Goal: Contribute content

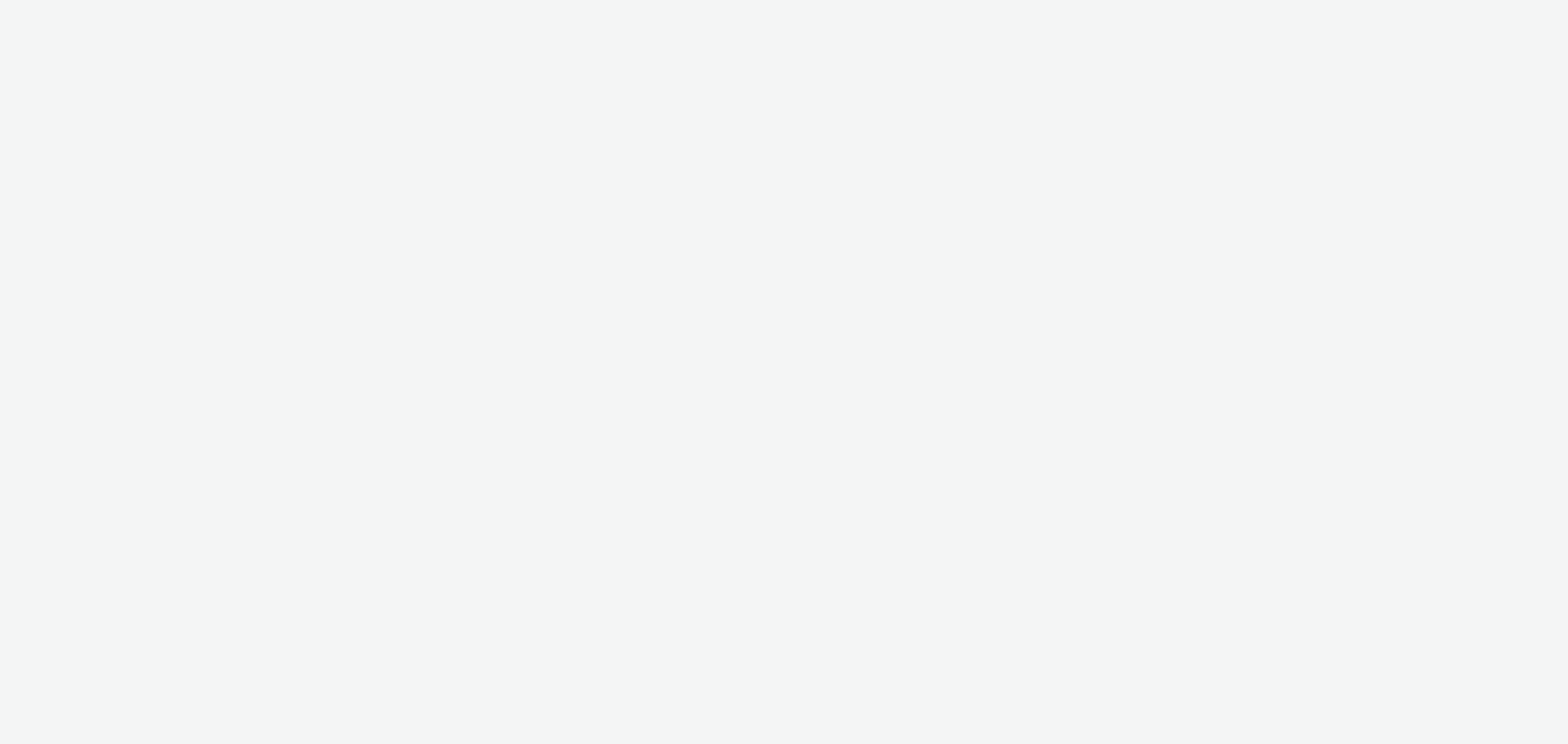
select select "7502541c-291d-438e-9ed0-28cfb675a45a"
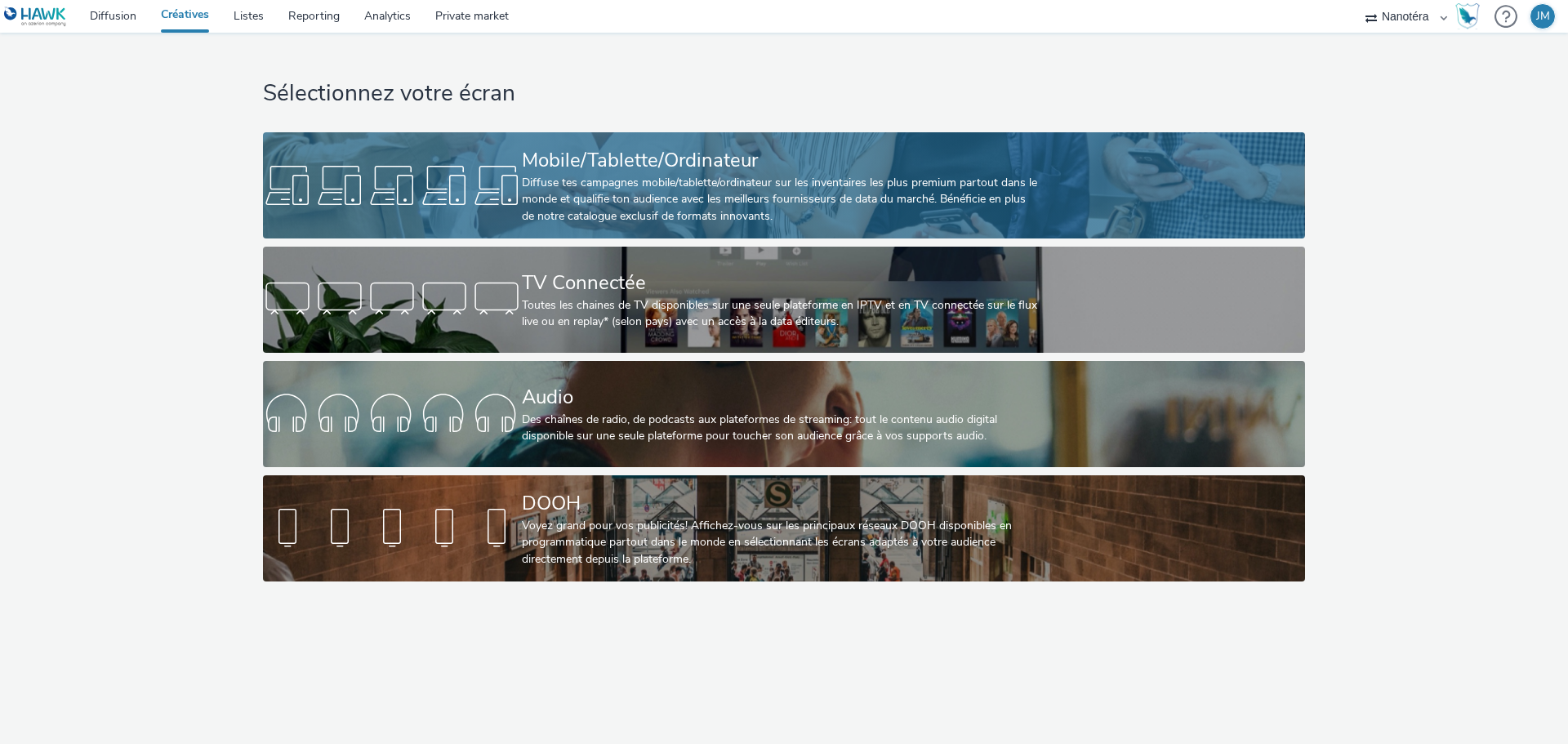
click at [643, 189] on div "Diffuse tes campagnes mobile/tablette/ordinateur sur les inventaires les plus p…" at bounding box center [781, 200] width 518 height 50
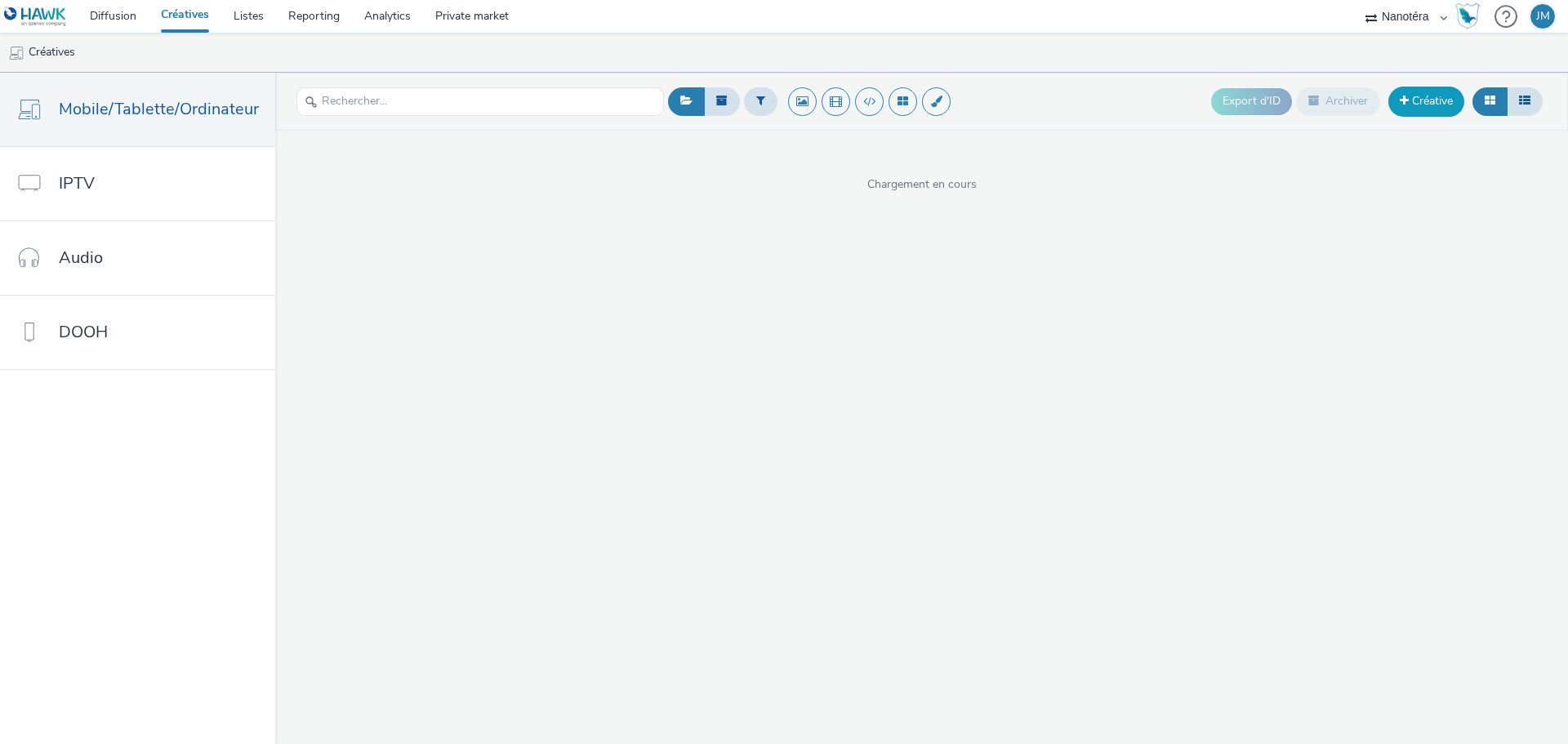
click at [1424, 102] on link "Créative" at bounding box center [1426, 101] width 76 height 29
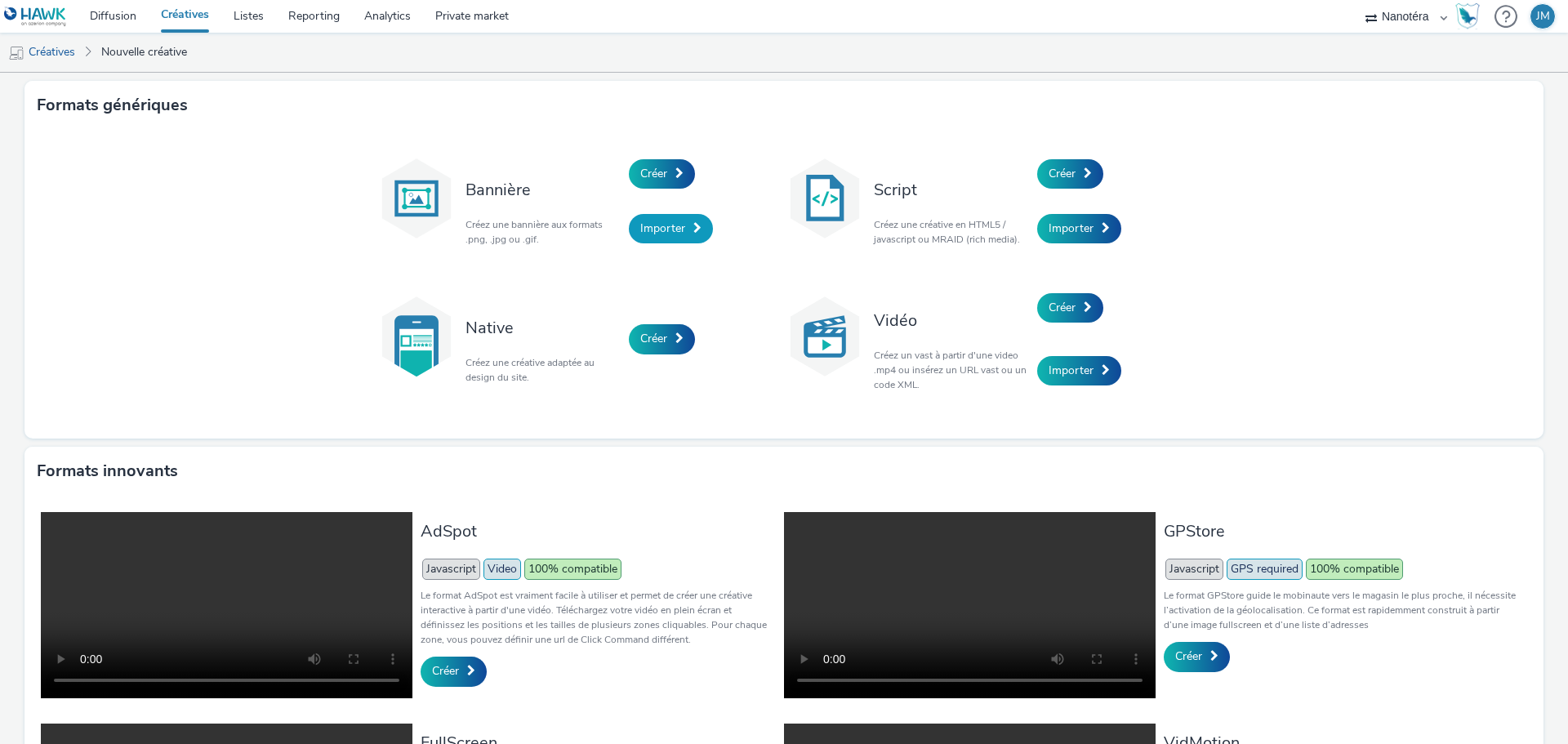
click at [667, 230] on span "Importer" at bounding box center [662, 228] width 44 height 15
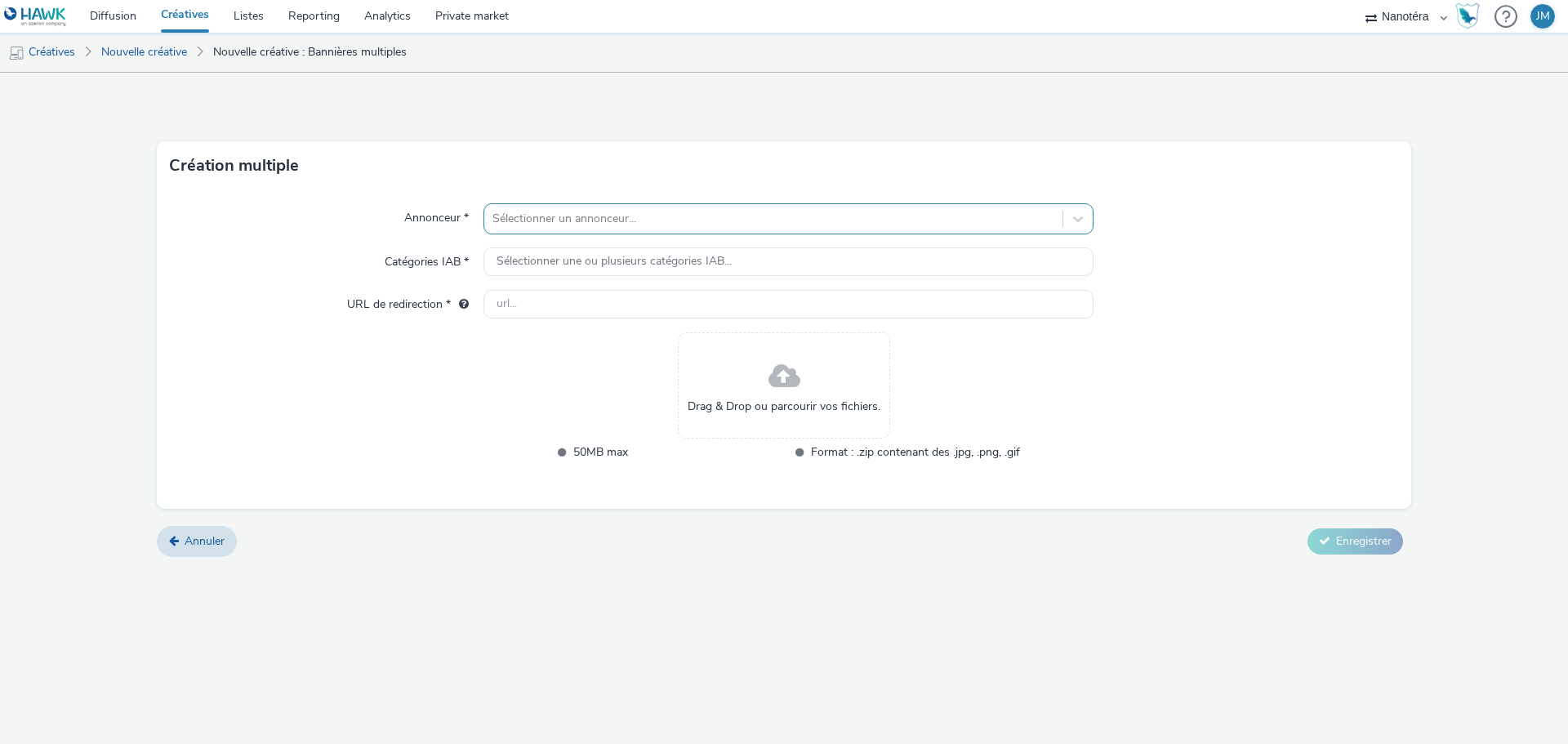
click at [660, 220] on div at bounding box center [772, 218] width 562 height 19
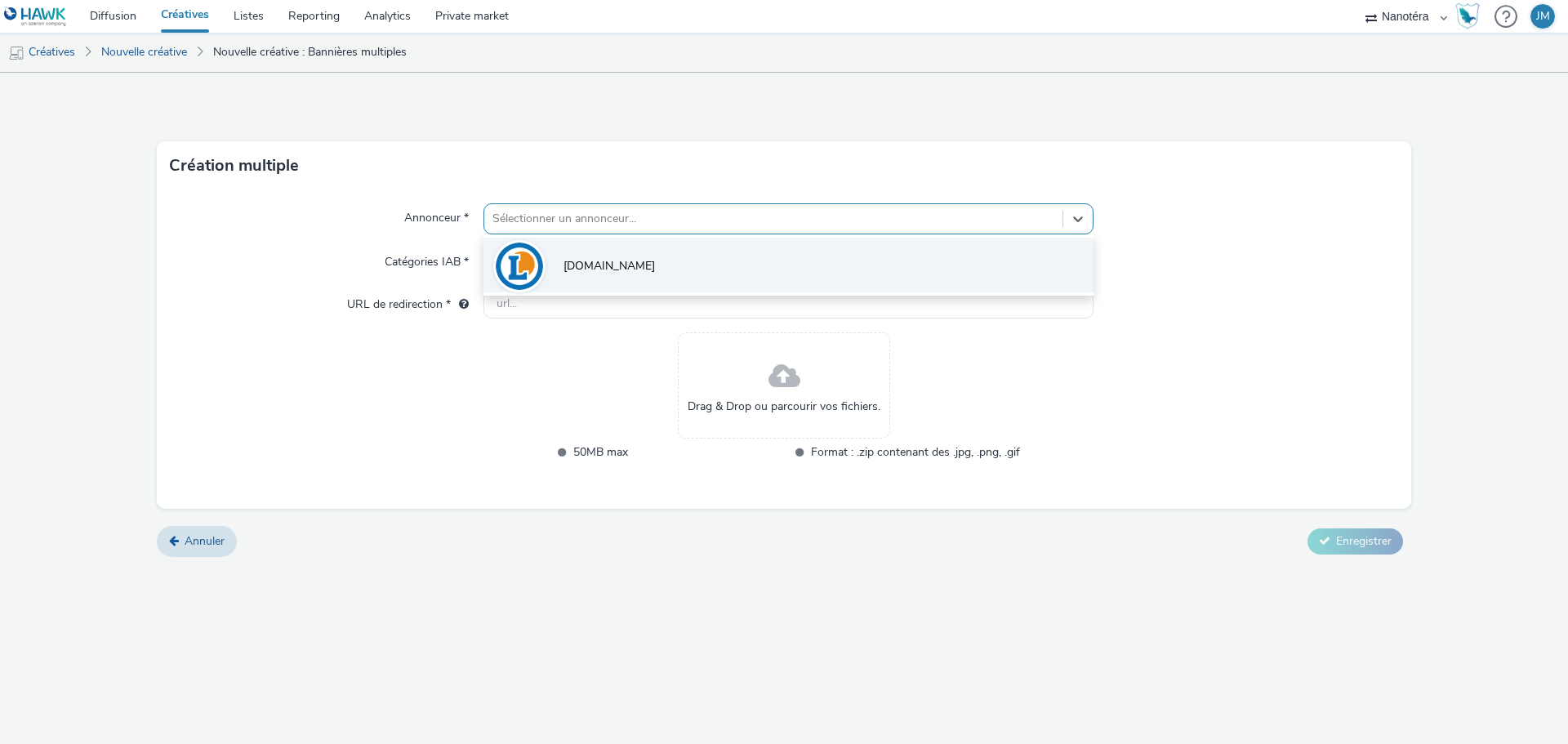
click at [628, 253] on li "[DOMAIN_NAME]" at bounding box center [788, 265] width 610 height 55
type input "[URL][DOMAIN_NAME]"
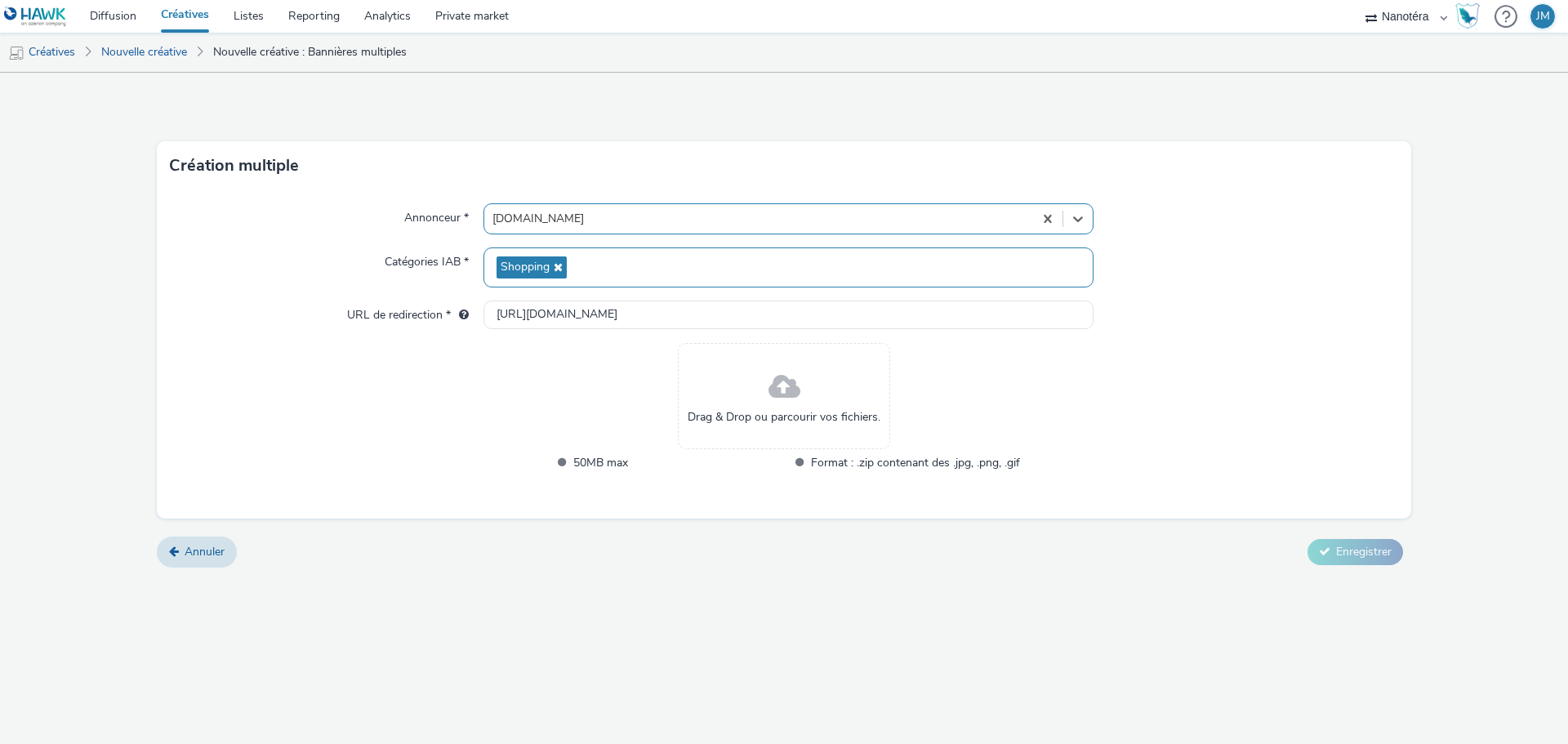
click at [558, 268] on icon at bounding box center [557, 267] width 14 height 12
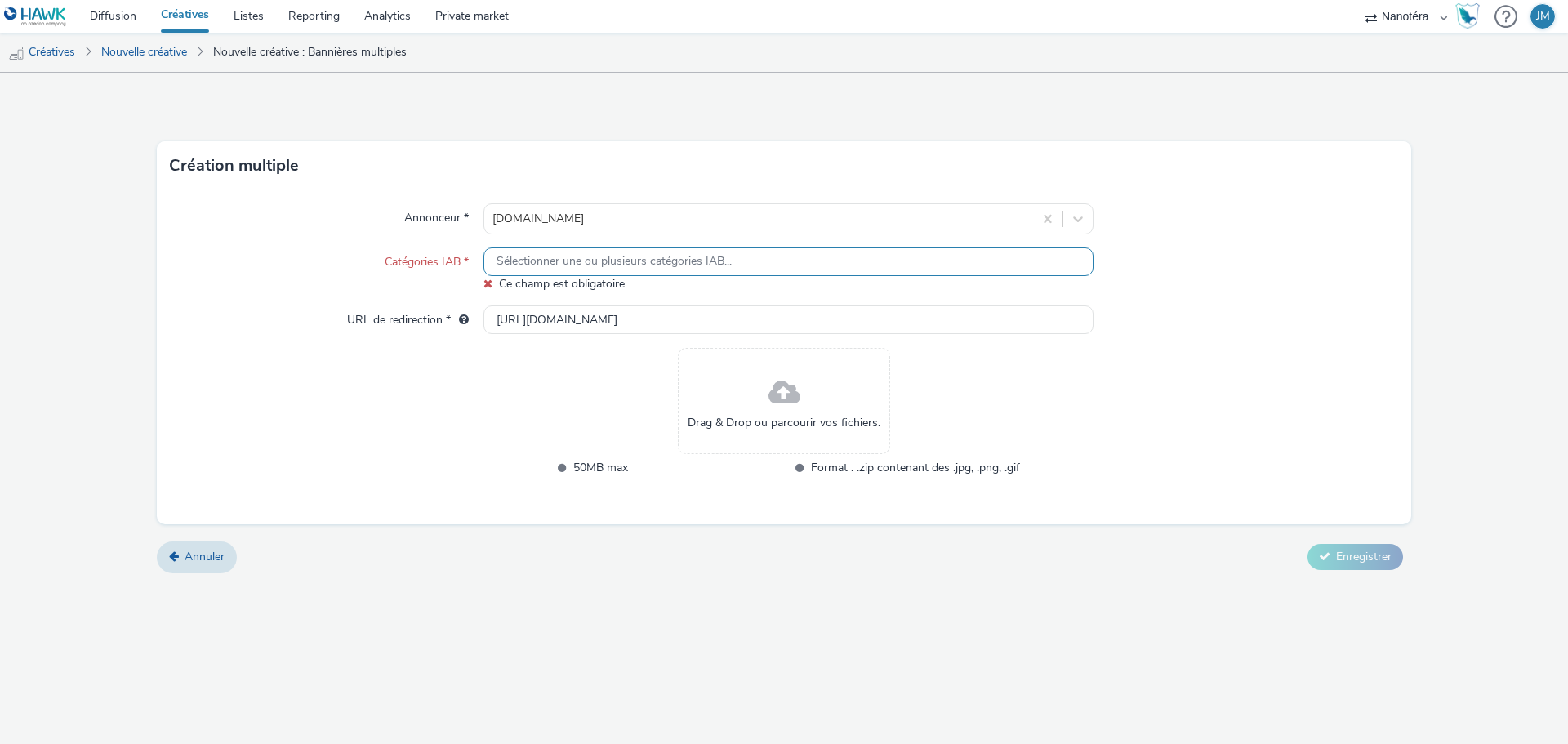
click at [554, 260] on span "Sélectionner une ou plusieurs catégories IAB..." at bounding box center [614, 262] width 235 height 14
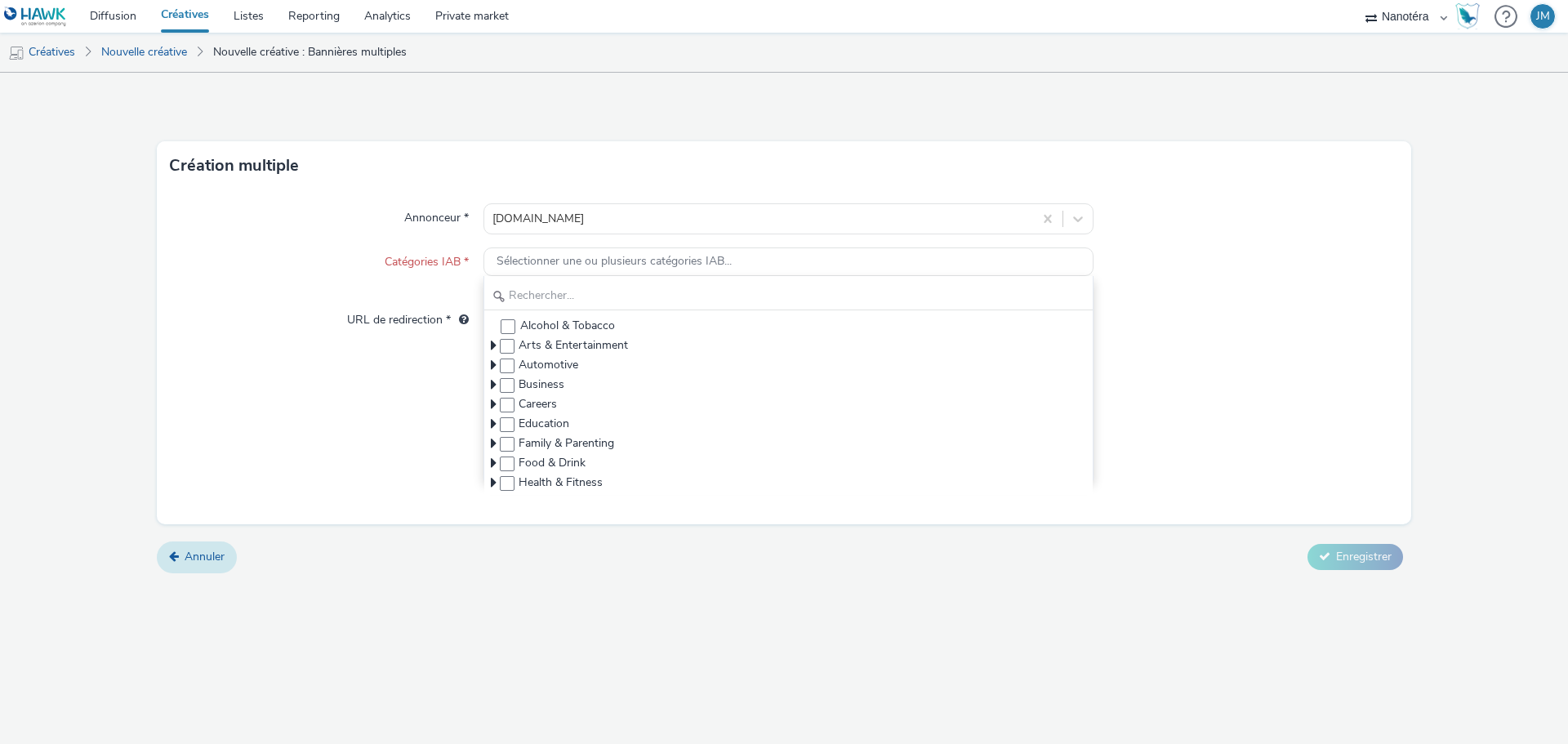
click at [217, 571] on link "Annuler" at bounding box center [196, 557] width 80 height 31
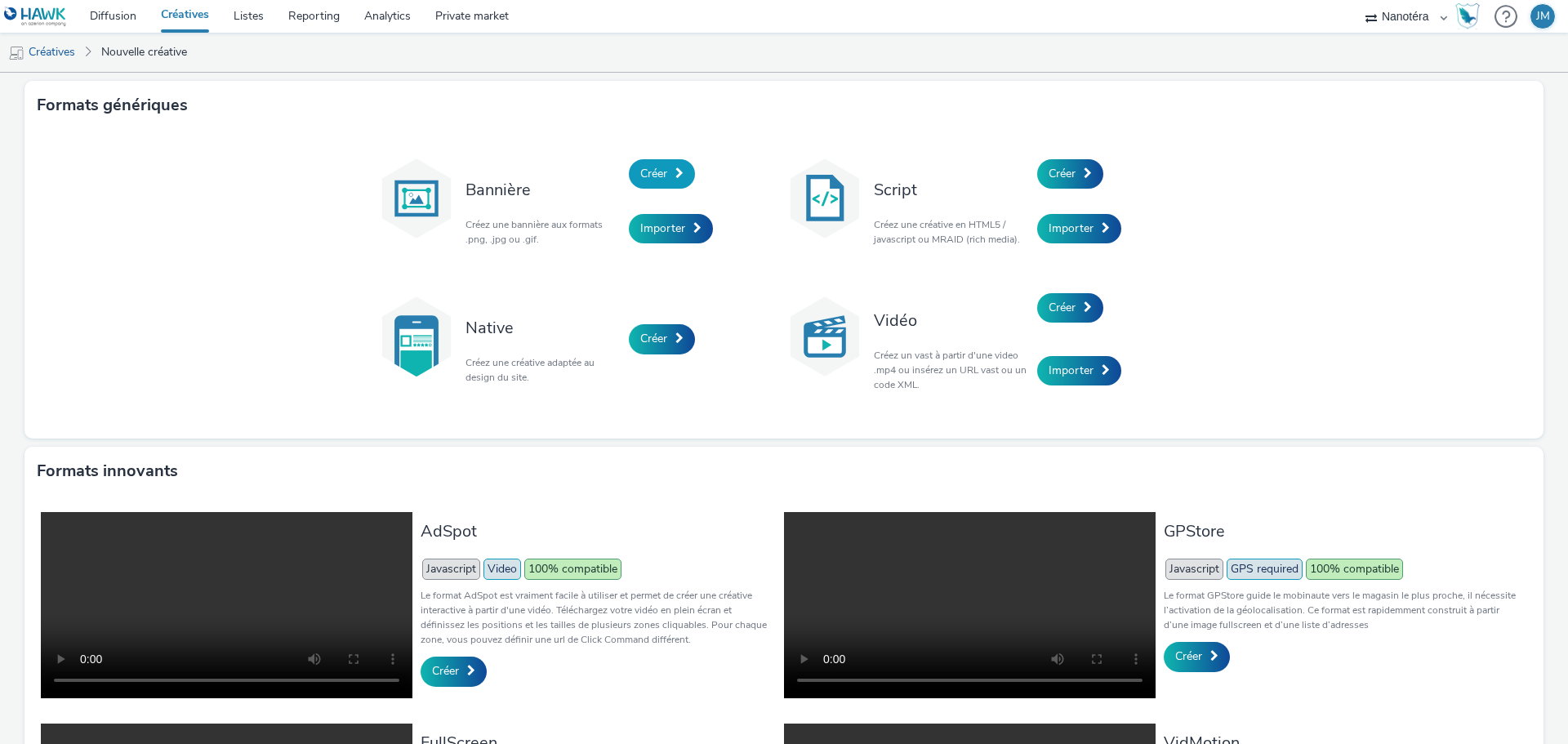
click at [658, 172] on span "Créer" at bounding box center [653, 173] width 27 height 15
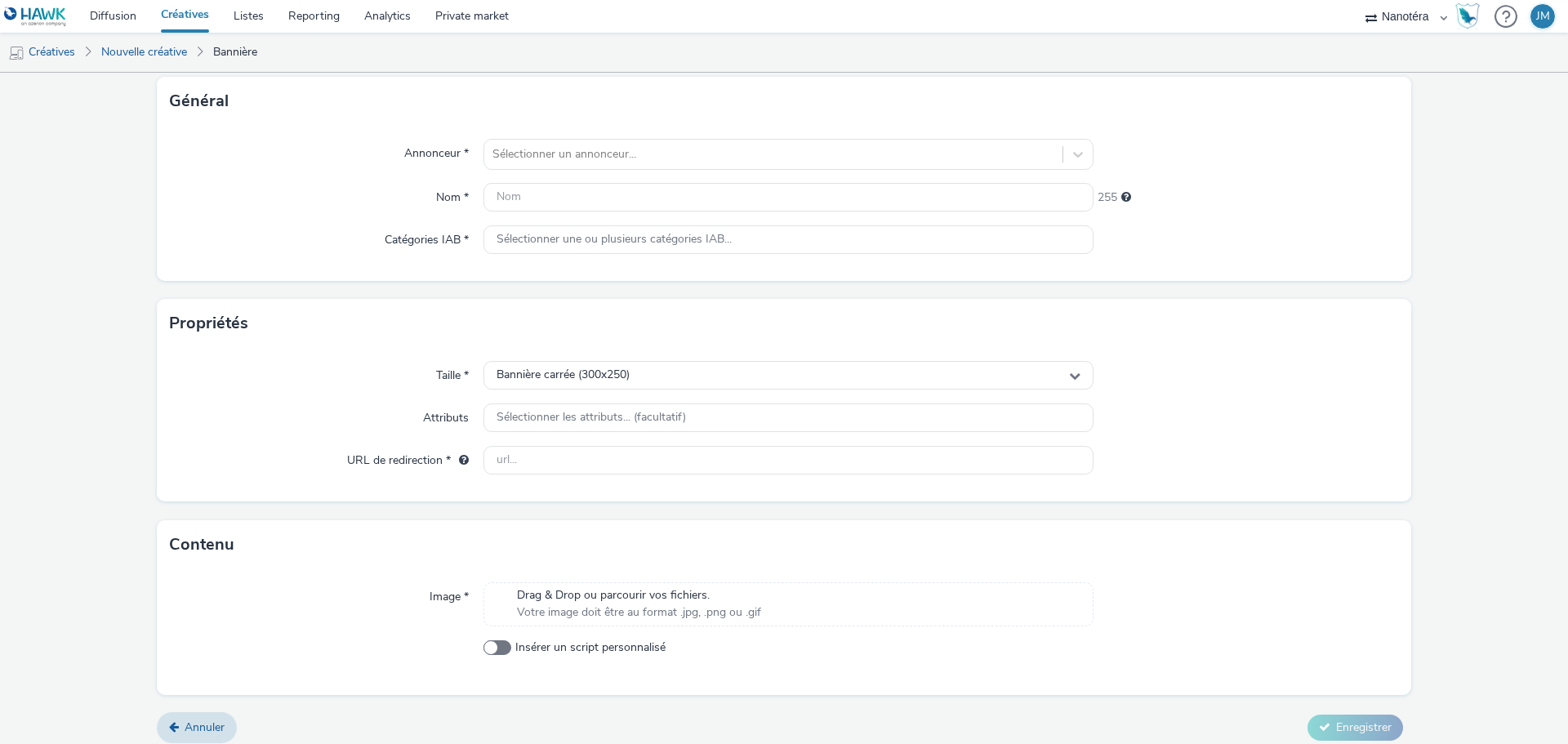
scroll to position [107, 0]
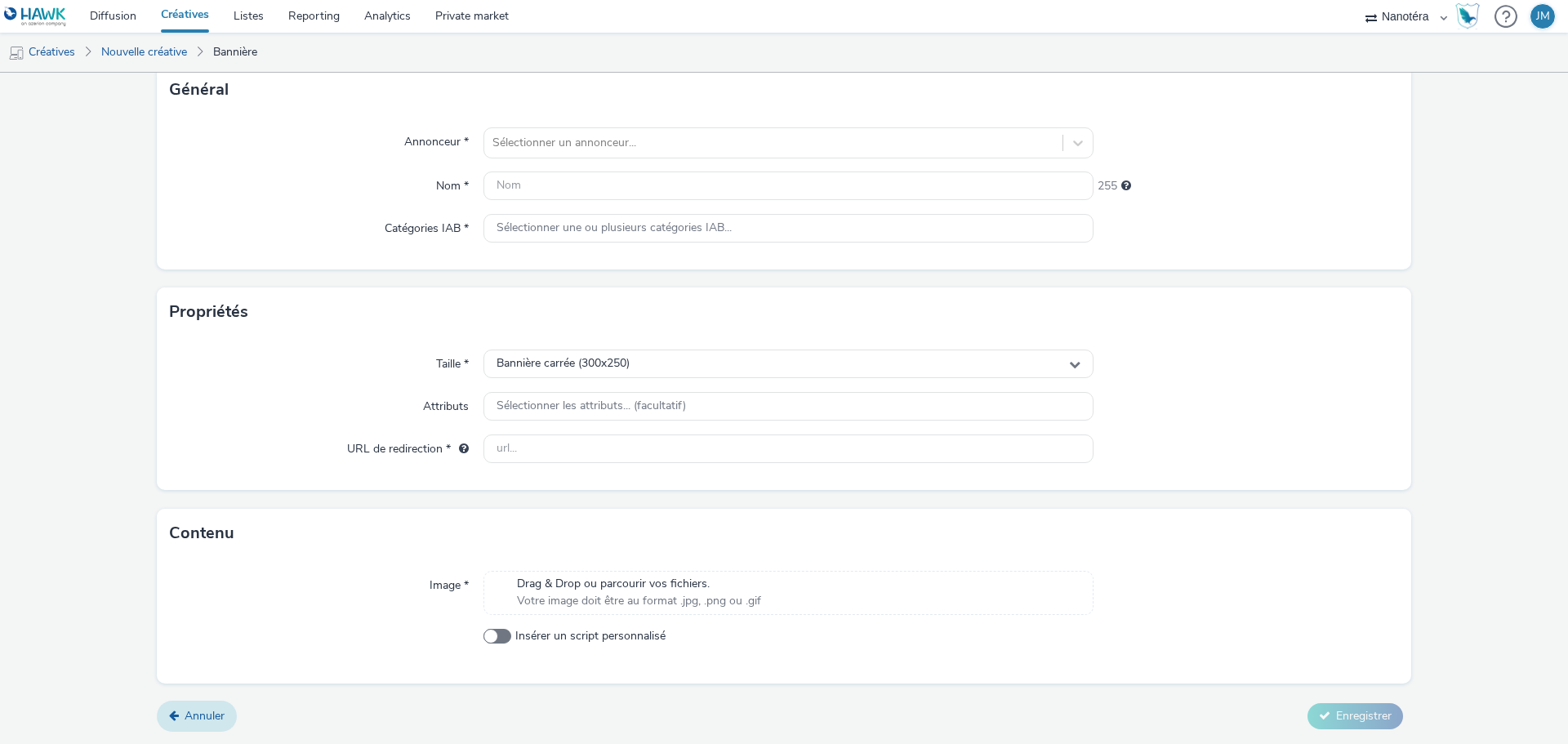
click at [213, 717] on span "Annuler" at bounding box center [204, 715] width 40 height 15
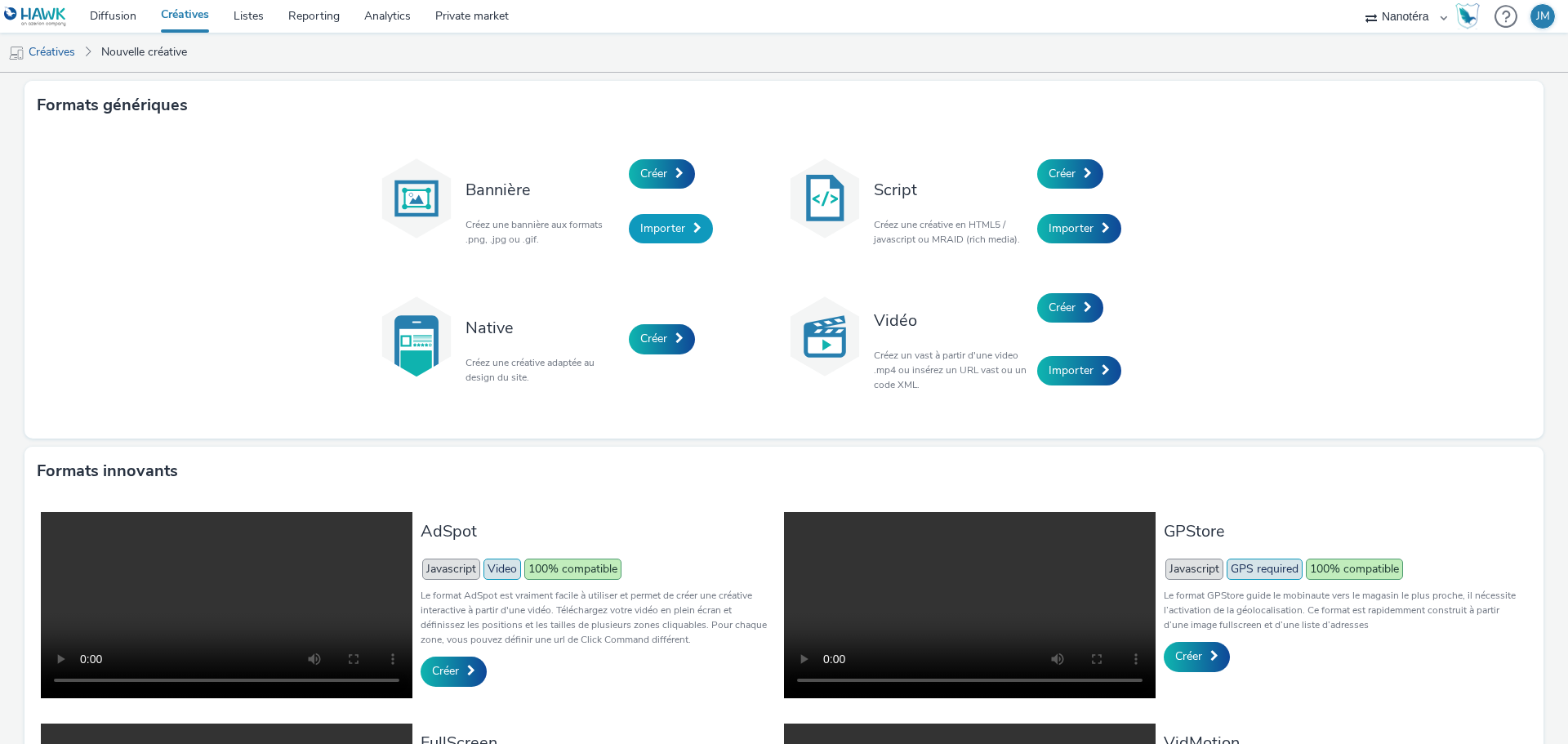
click at [657, 229] on span "Importer" at bounding box center [662, 228] width 44 height 15
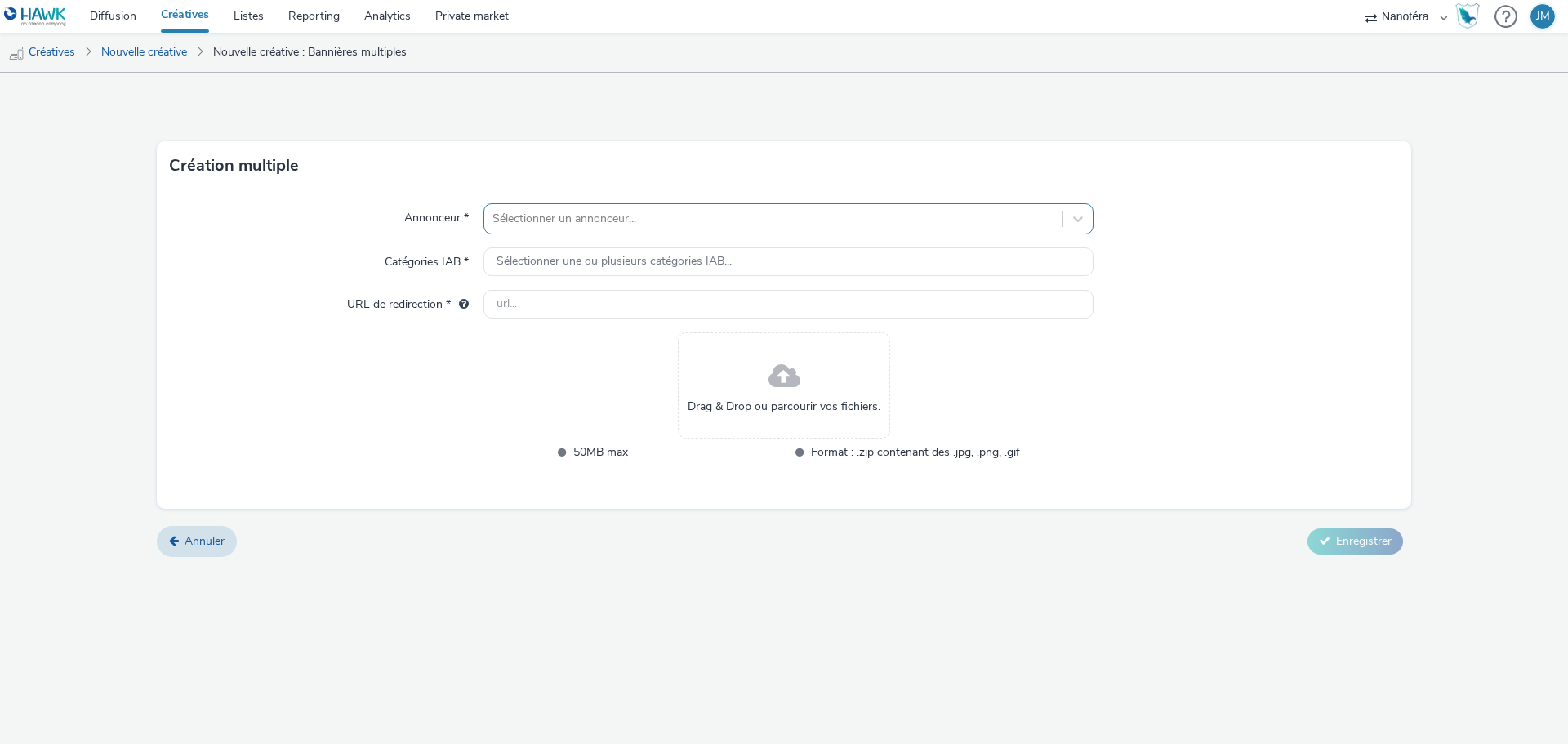
click at [623, 213] on div at bounding box center [772, 218] width 562 height 19
click at [589, 259] on span "[DOMAIN_NAME]" at bounding box center [609, 266] width 92 height 16
type input "[URL][DOMAIN_NAME]"
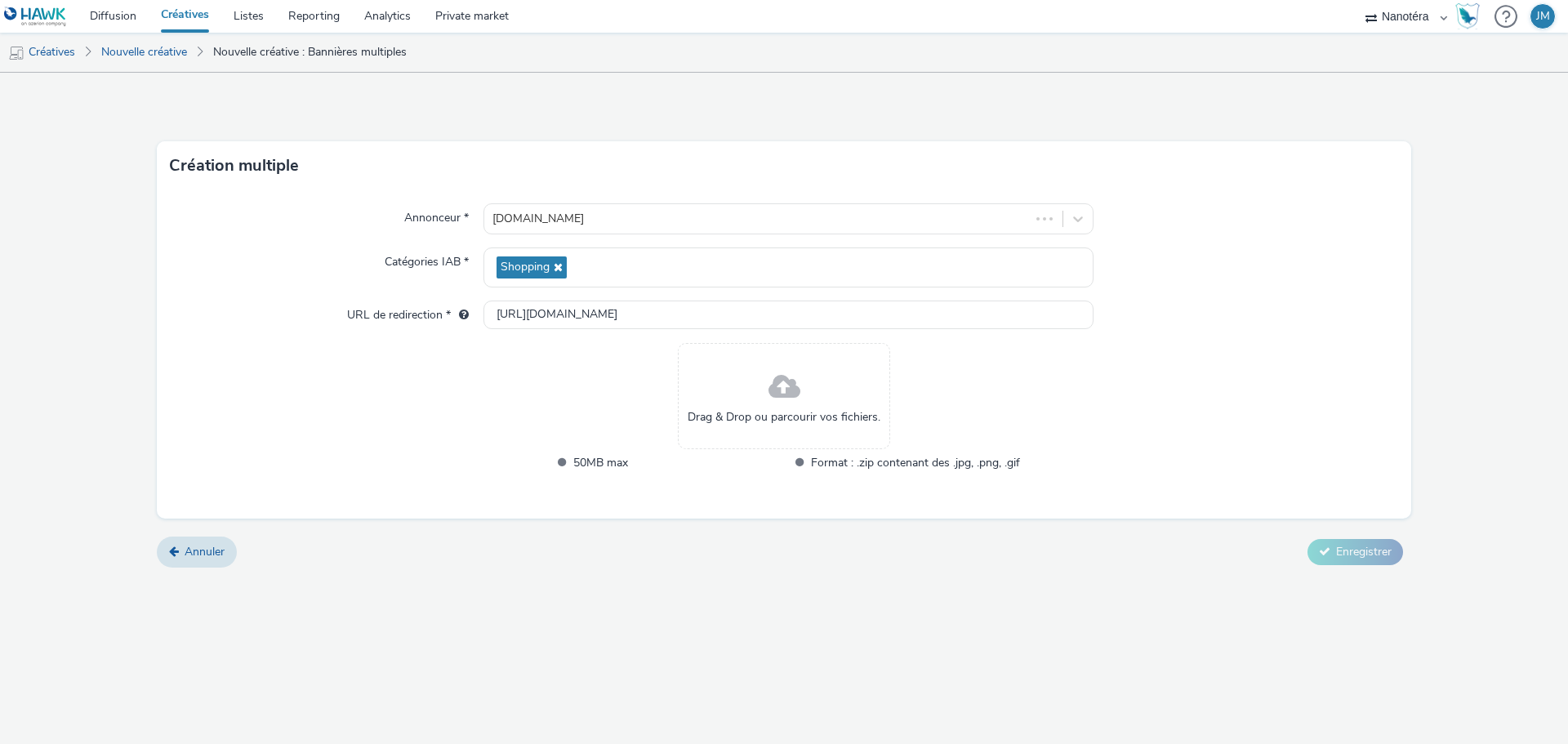
click at [735, 386] on div "Drag & Drop ou parcourir vos fichiers." at bounding box center [784, 396] width 213 height 106
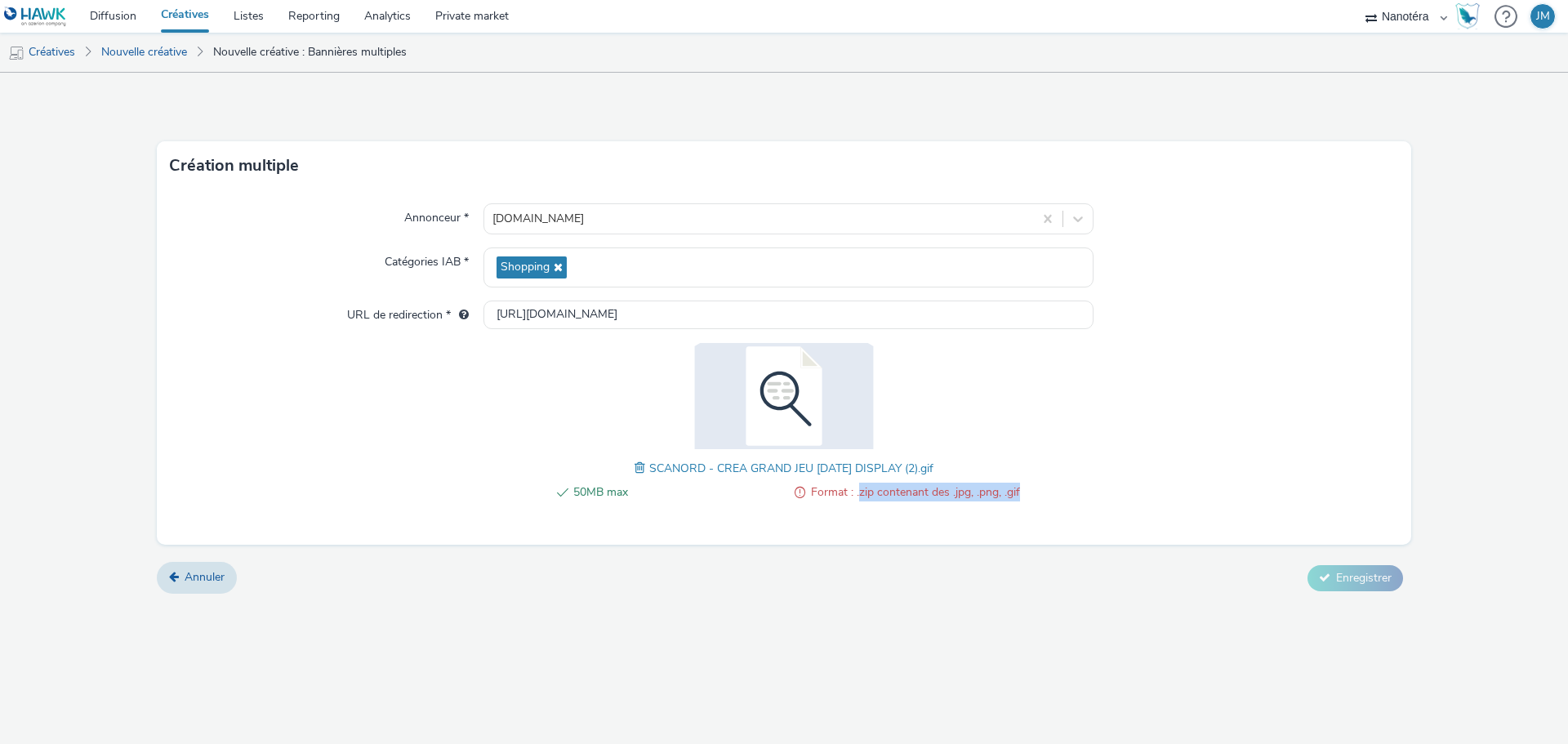
drag, startPoint x: 860, startPoint y: 490, endPoint x: 1057, endPoint y: 501, distance: 197.3
click at [1057, 501] on div "Annonceur * [DOMAIN_NAME] Catégories IAB * Shopping URL de redirection * [URL][…" at bounding box center [784, 367] width 1255 height 355
click at [860, 409] on img at bounding box center [784, 396] width 213 height 106
click at [634, 472] on span at bounding box center [641, 468] width 15 height 18
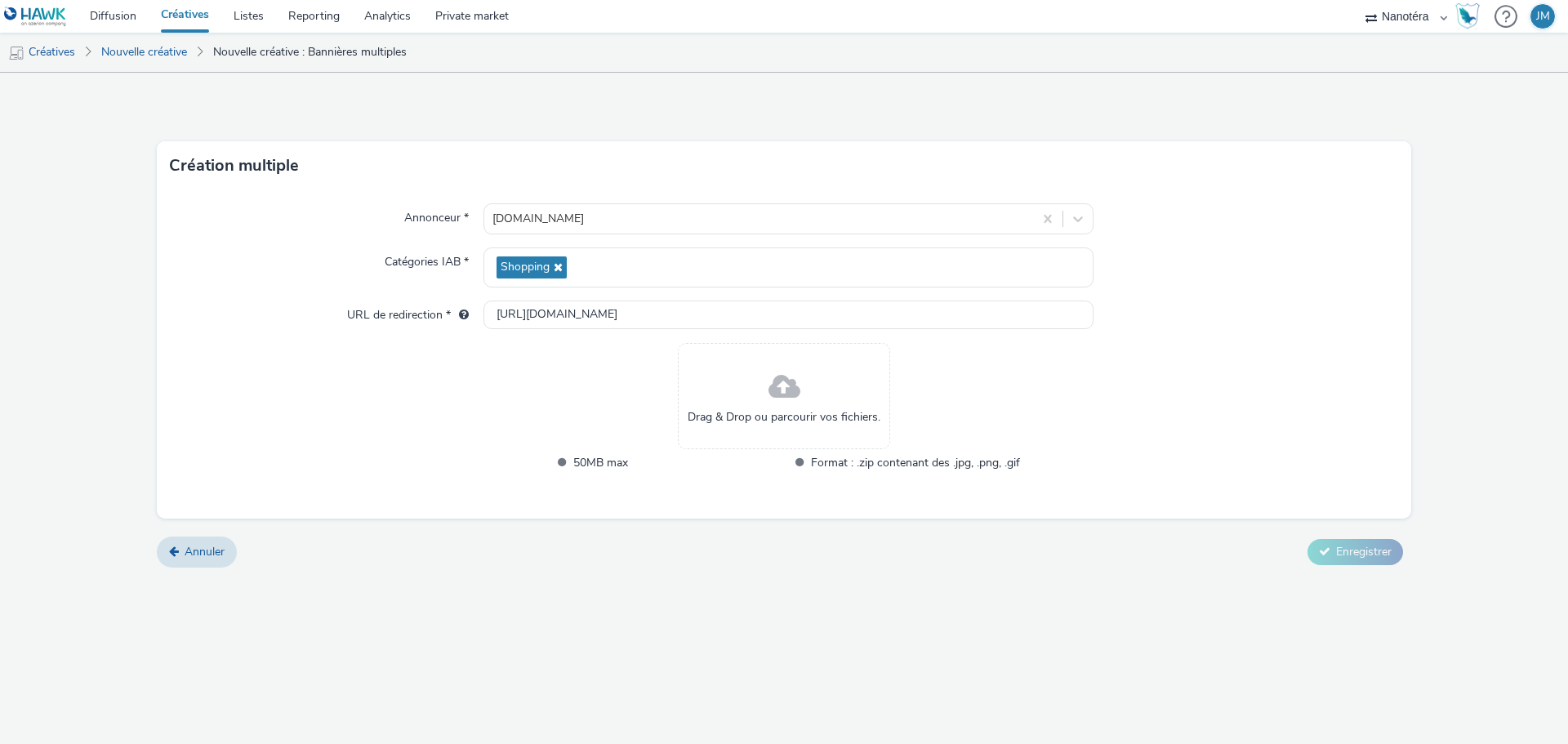
click at [785, 386] on span at bounding box center [784, 386] width 32 height 43
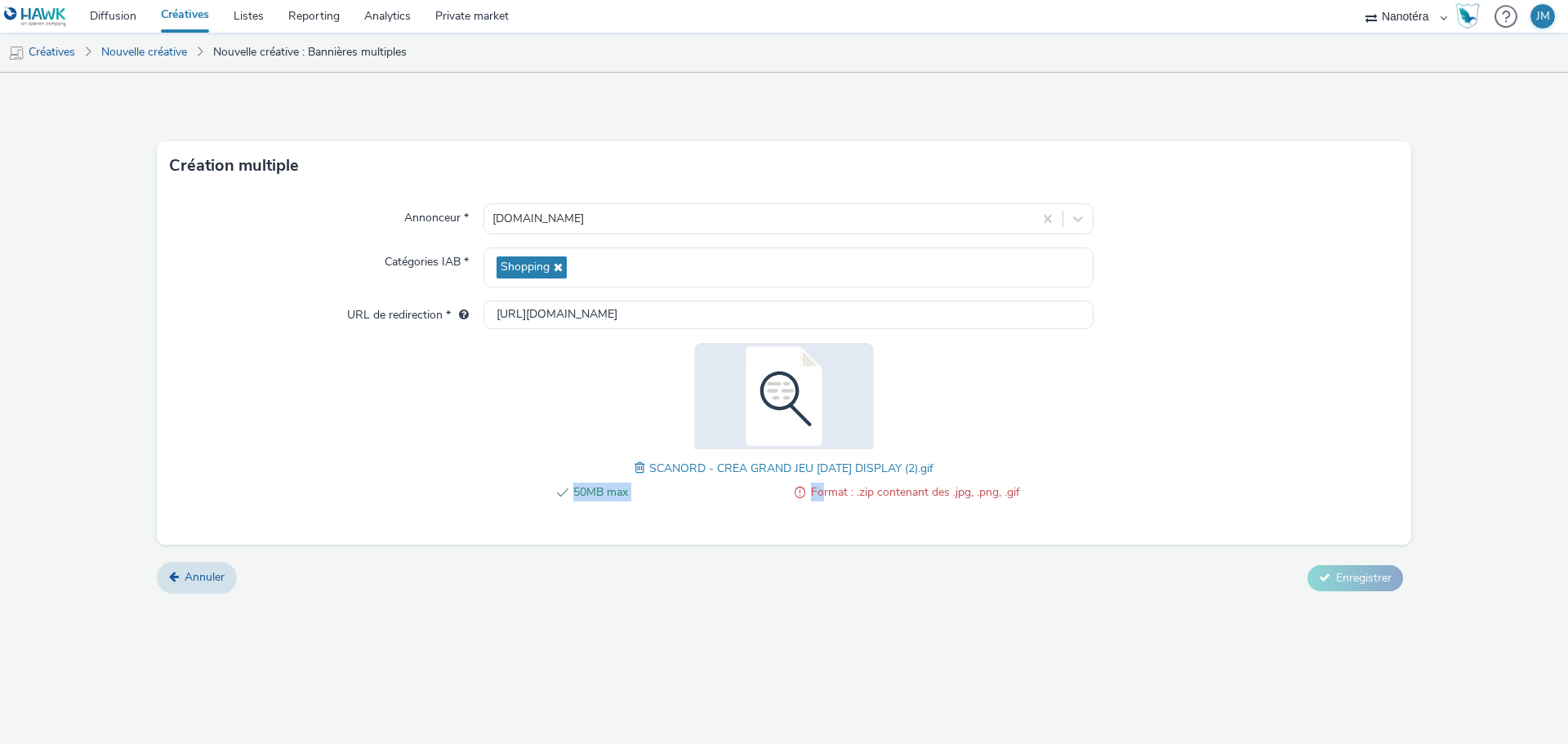
drag, startPoint x: 821, startPoint y: 493, endPoint x: 1045, endPoint y: 505, distance: 224.3
click at [1045, 505] on div "Annonceur * [DOMAIN_NAME] Catégories IAB * Shopping URL de redirection * [URL][…" at bounding box center [784, 367] width 1255 height 355
drag, startPoint x: 870, startPoint y: 492, endPoint x: 993, endPoint y: 507, distance: 123.9
click at [993, 507] on div "50MB max Format : .zip contenant des .jpg, .png, .gif" at bounding box center [784, 501] width 471 height 37
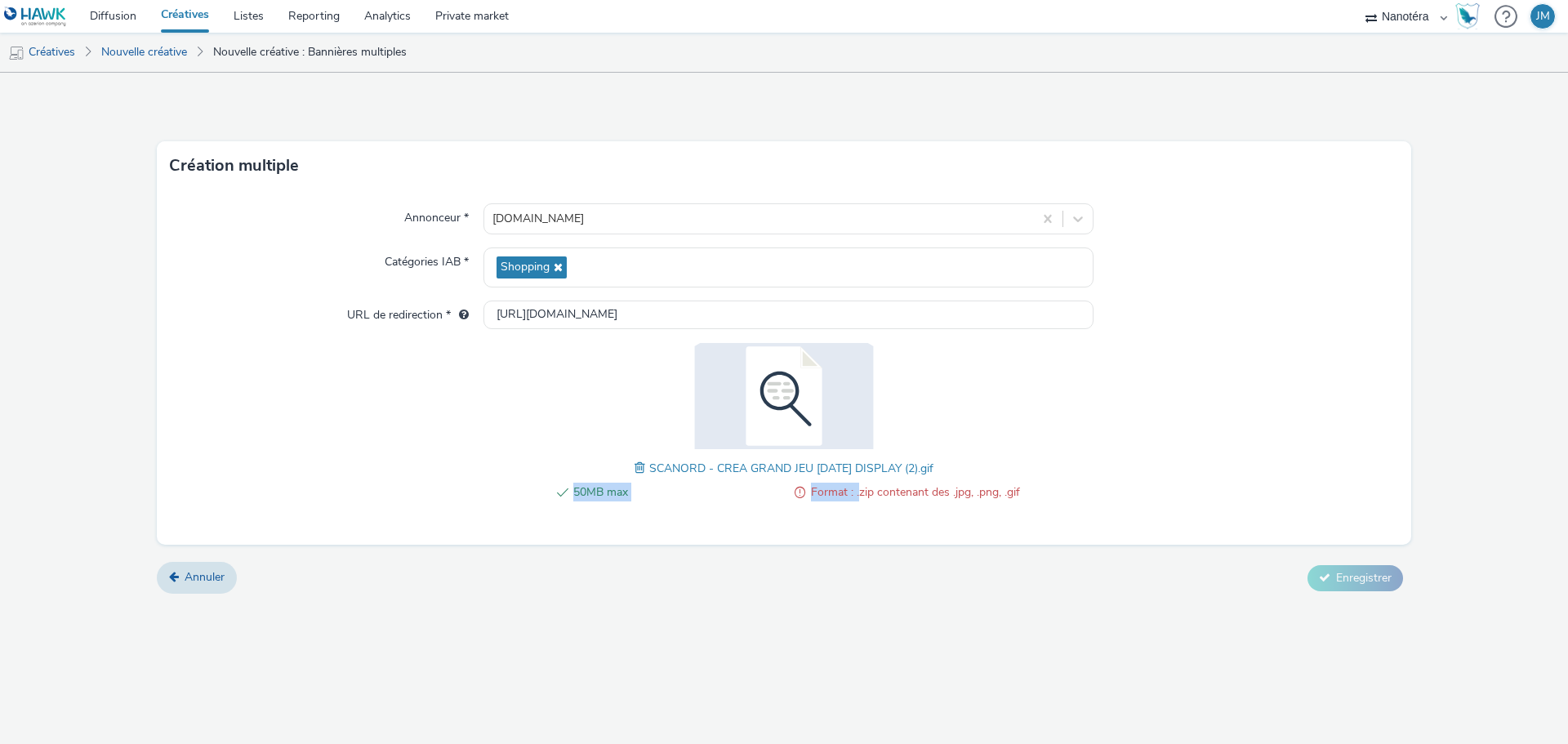
click at [993, 507] on div "50MB max Format : .zip contenant des .jpg, .png, .gif" at bounding box center [784, 501] width 471 height 37
drag, startPoint x: 1021, startPoint y: 486, endPoint x: 873, endPoint y: 486, distance: 148.0
click at [873, 486] on div "Annonceur * [DOMAIN_NAME] Catégories IAB * Shopping URL de redirection * [URL][…" at bounding box center [784, 367] width 1255 height 355
click at [873, 486] on span "Format : .zip contenant des .jpg, .png, .gif" at bounding box center [915, 492] width 209 height 19
click at [634, 470] on span at bounding box center [641, 468] width 15 height 18
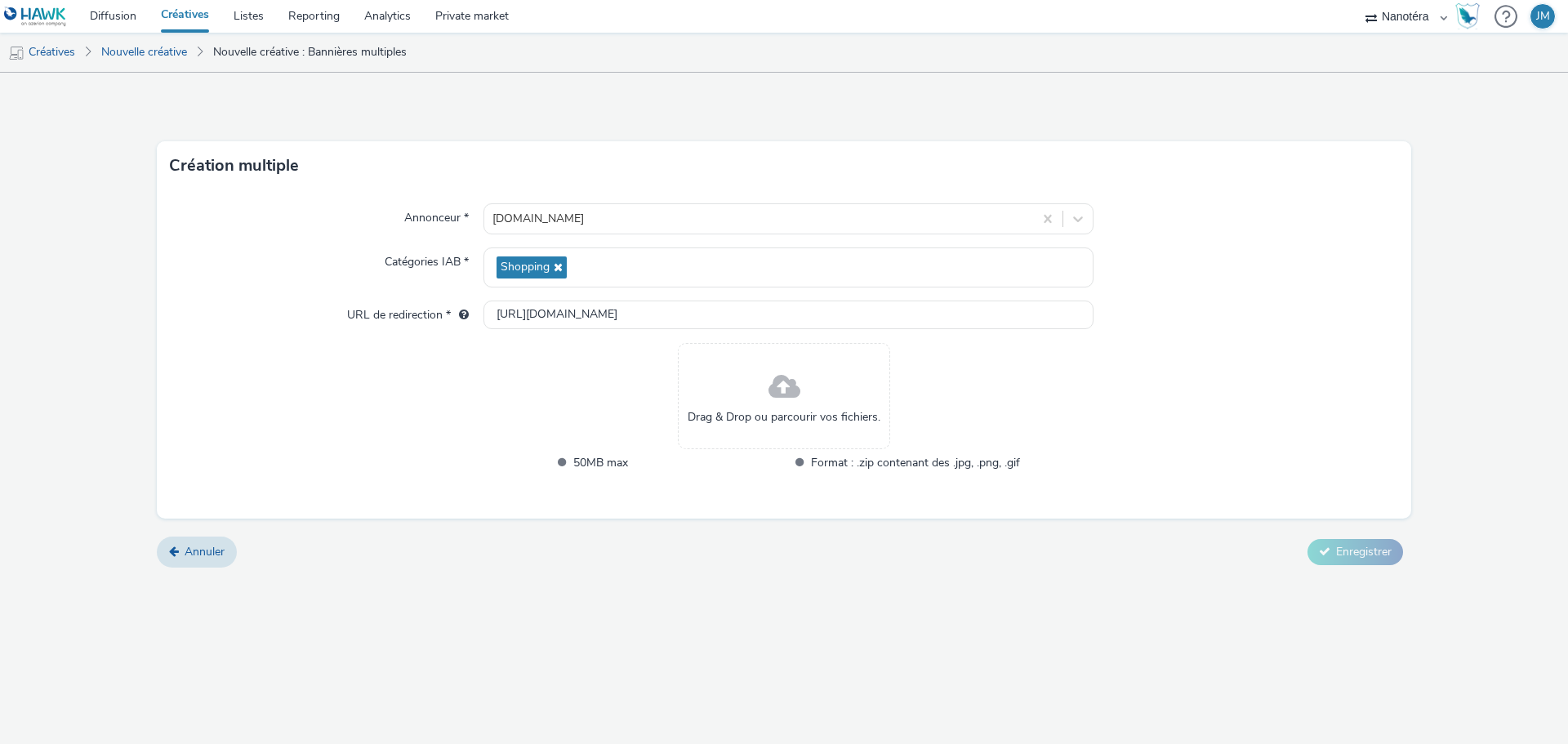
click at [772, 371] on span at bounding box center [784, 386] width 32 height 43
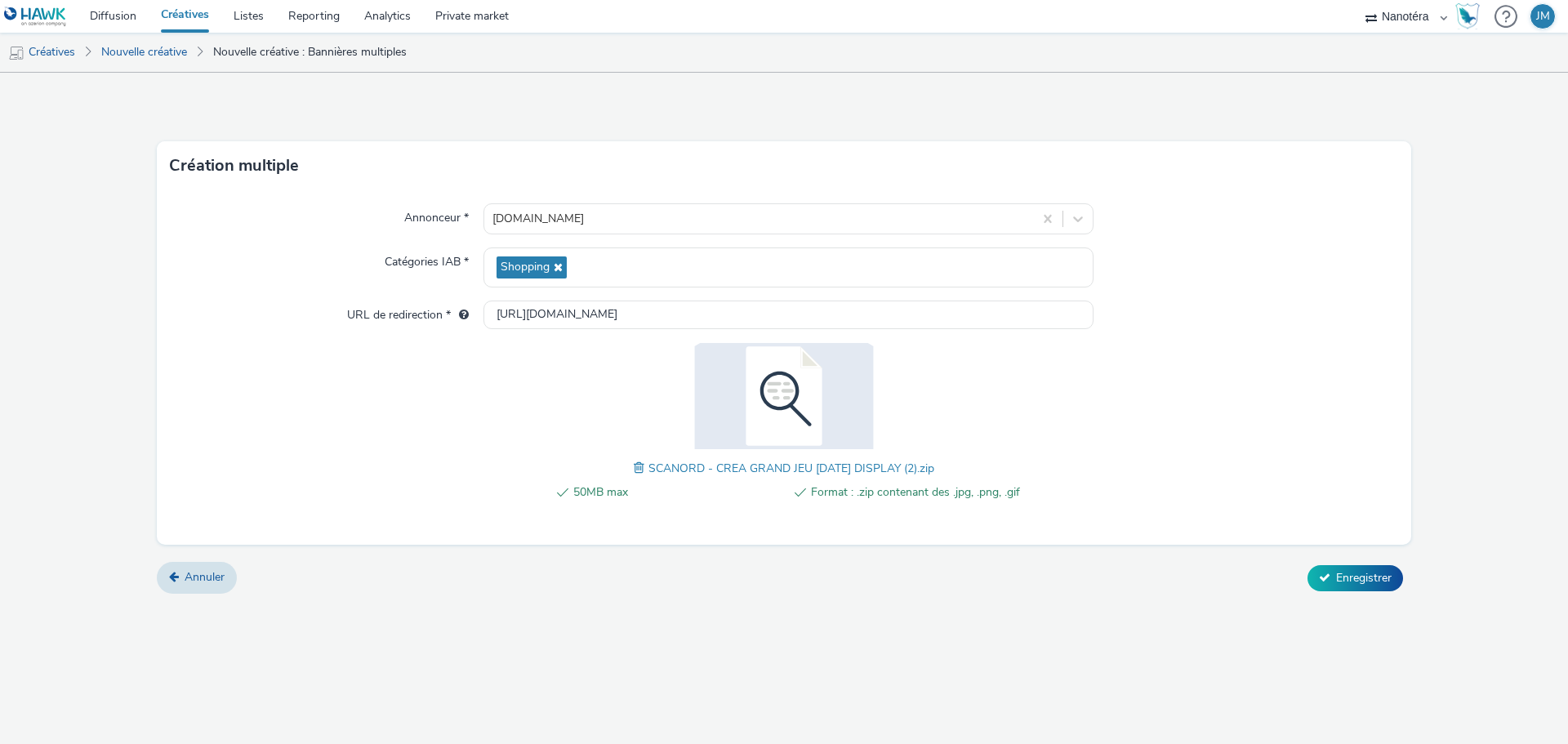
click at [634, 472] on span at bounding box center [641, 468] width 15 height 18
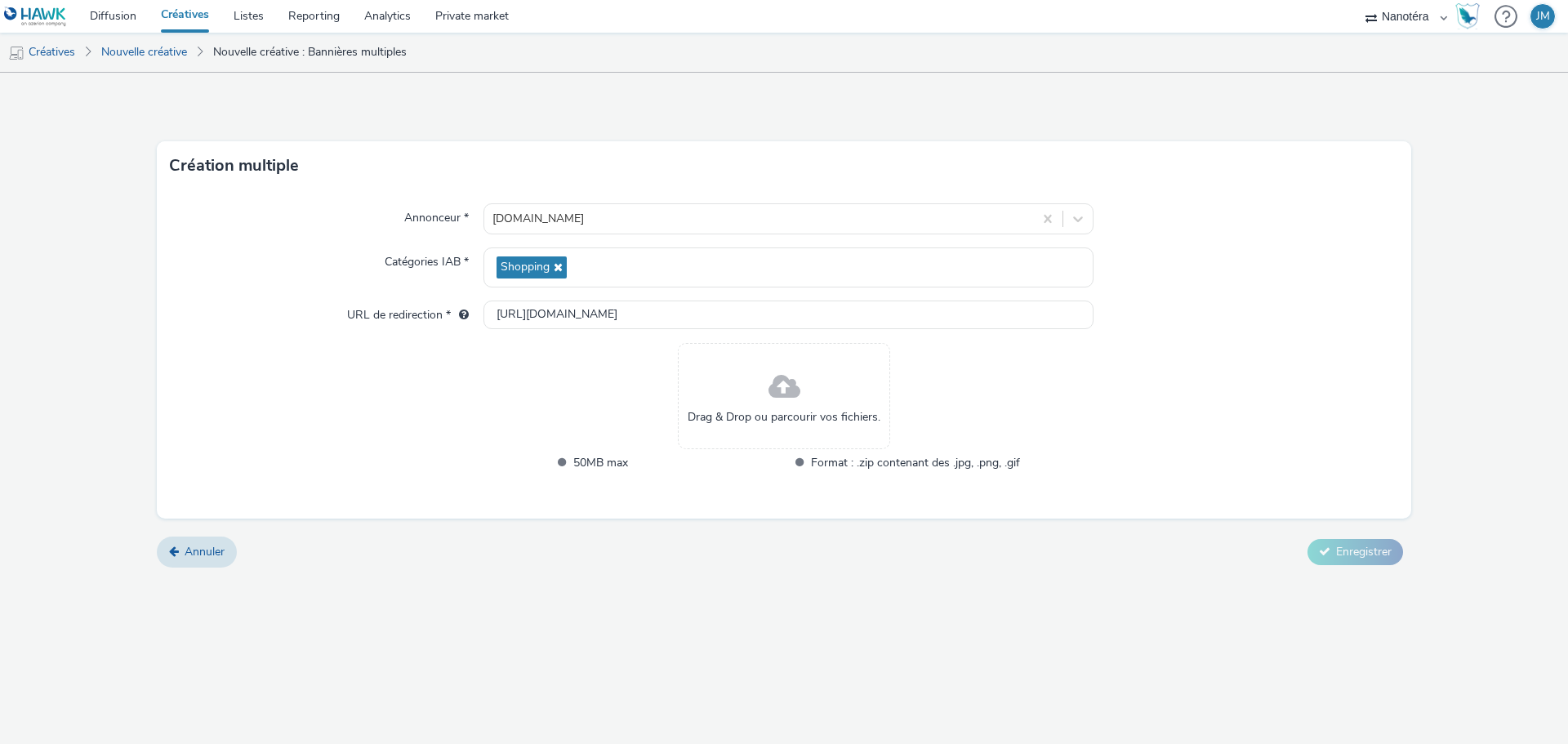
click at [723, 413] on span "Drag & Drop ou parcourir vos fichiers." at bounding box center [783, 416] width 192 height 16
